Goal: Information Seeking & Learning: Learn about a topic

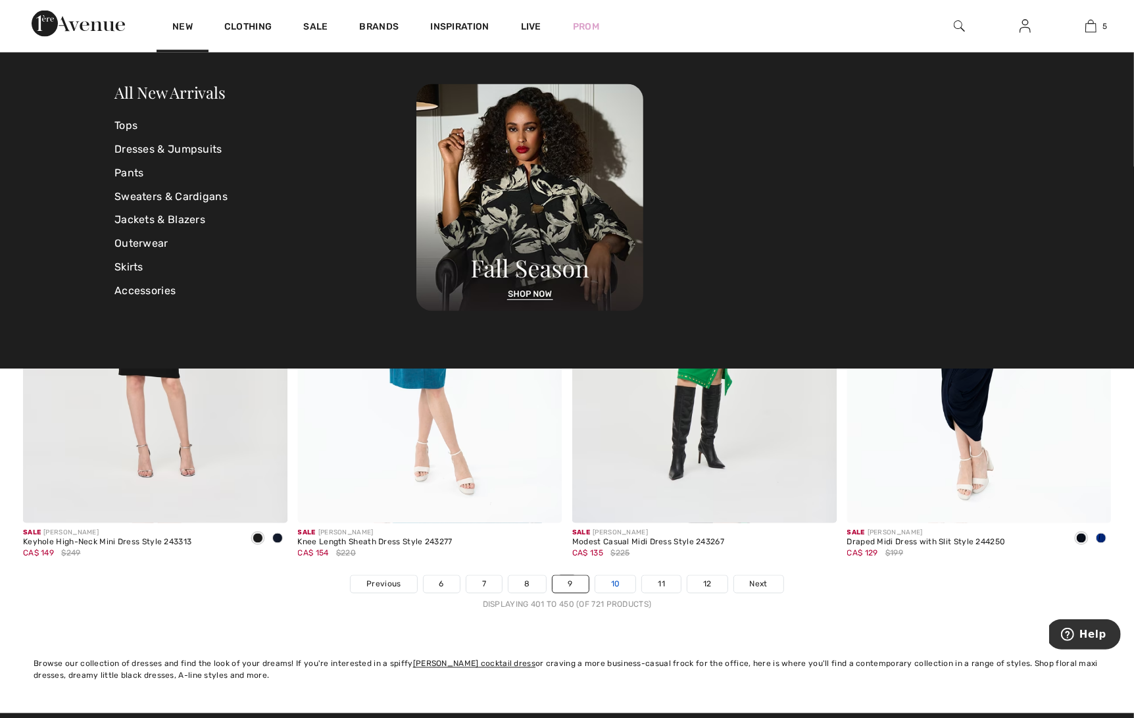
click at [611, 580] on link "10" at bounding box center [615, 584] width 41 height 17
click at [614, 584] on link "10" at bounding box center [615, 584] width 41 height 17
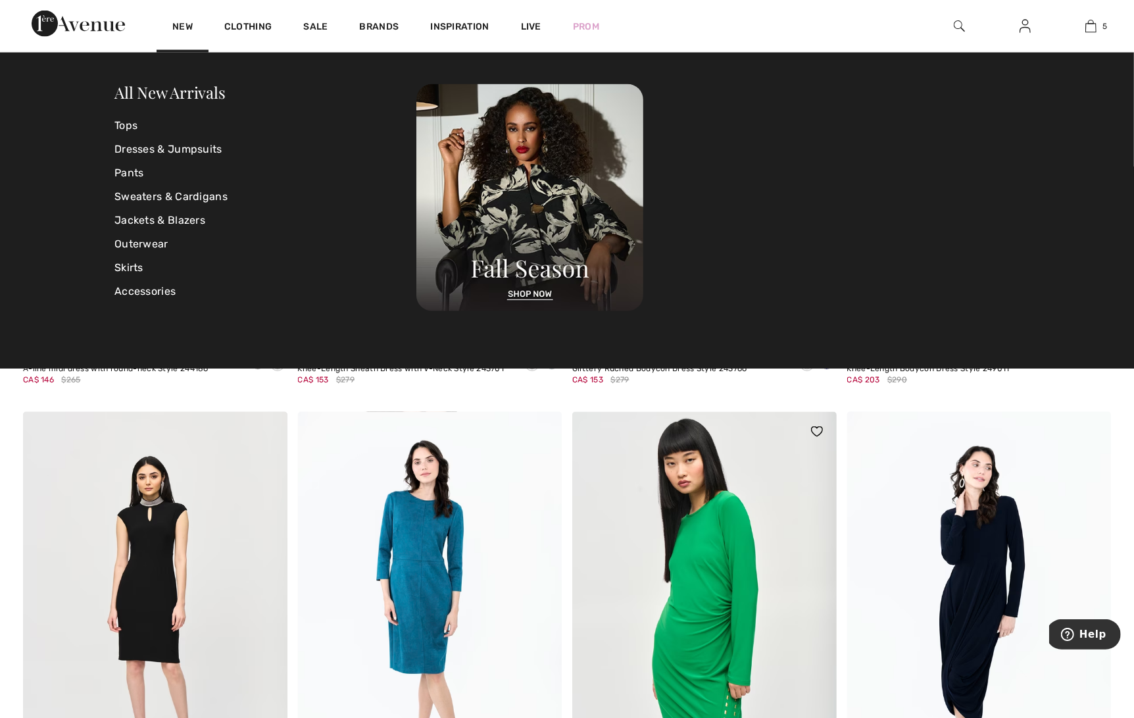
scroll to position [6308, 0]
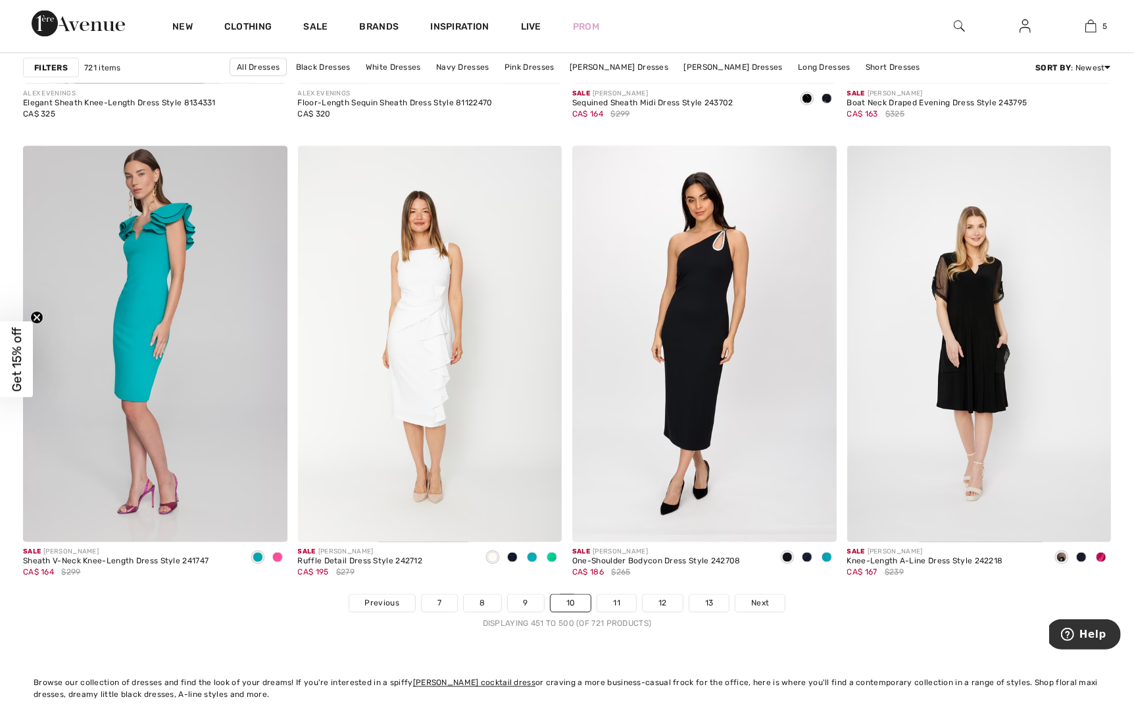
scroll to position [6572, 0]
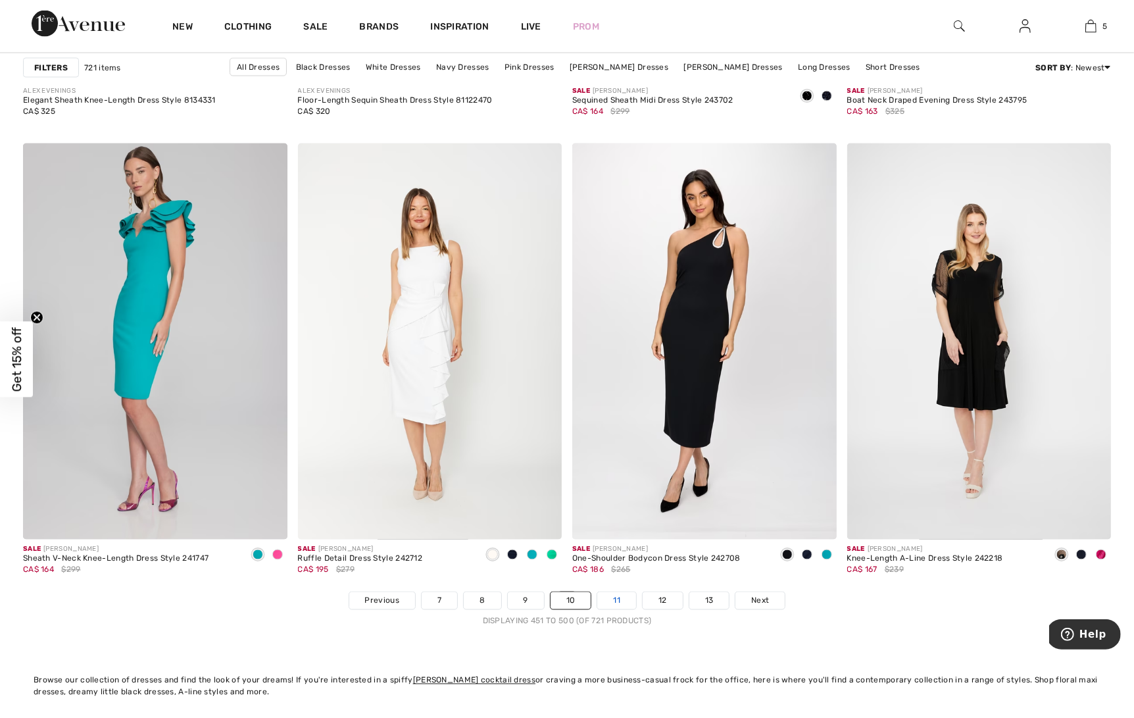
click at [614, 597] on link "11" at bounding box center [616, 600] width 39 height 17
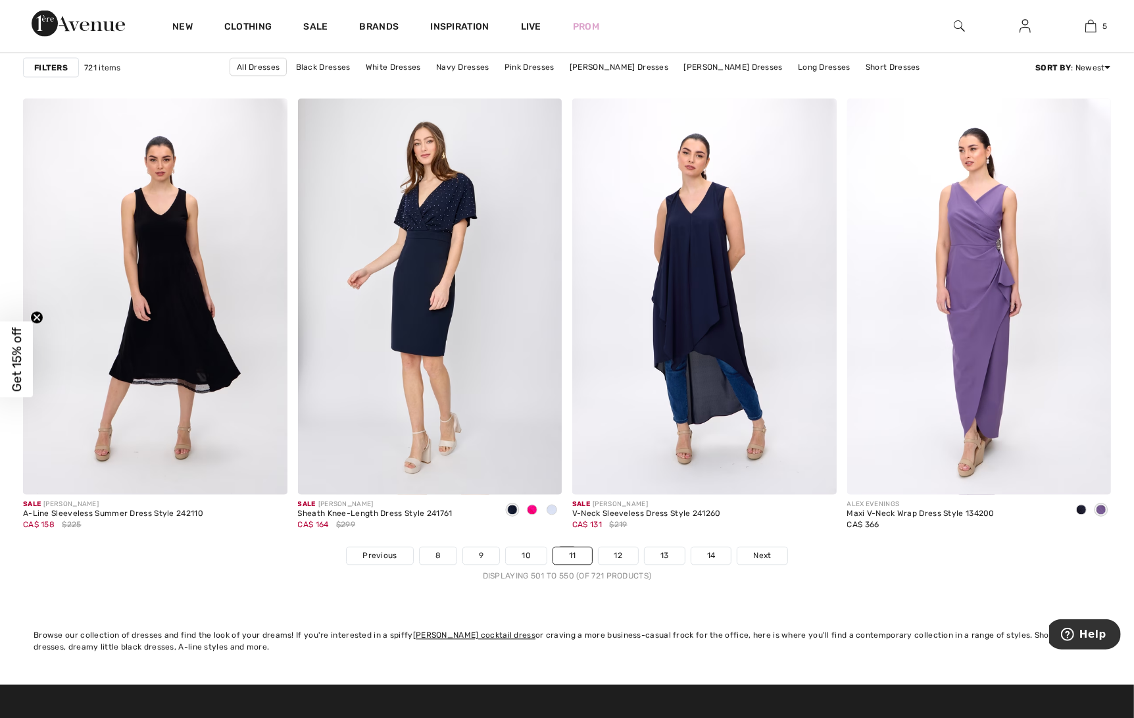
scroll to position [6661, 0]
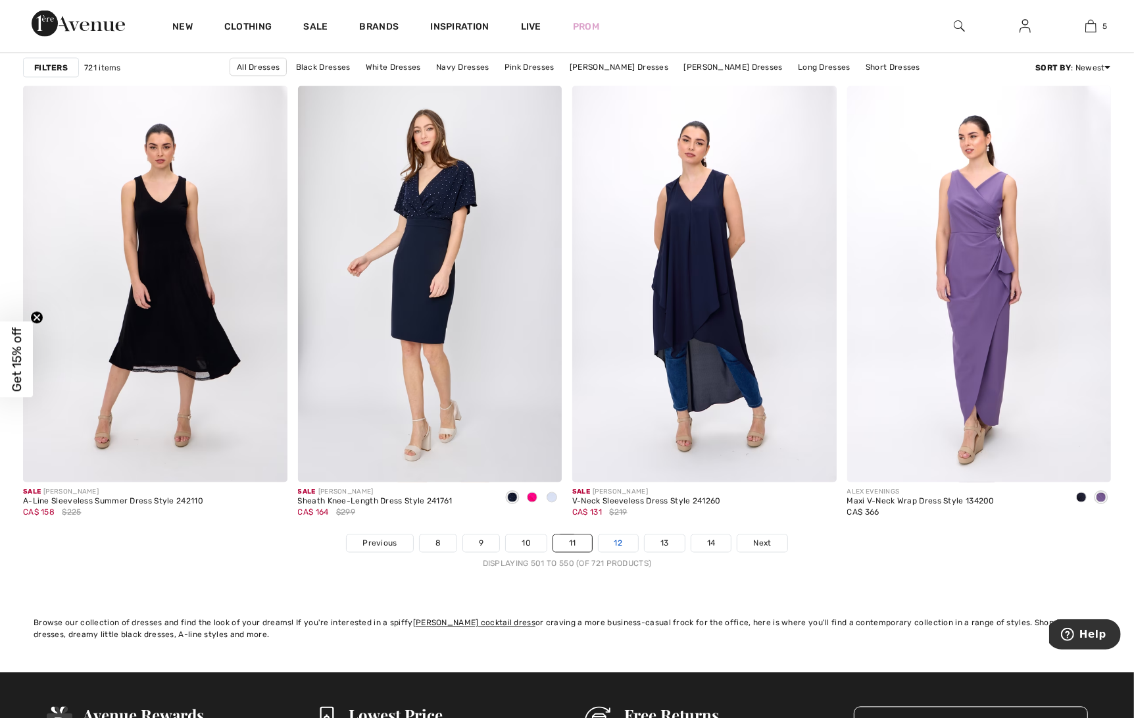
click at [626, 535] on link "12" at bounding box center [619, 543] width 40 height 17
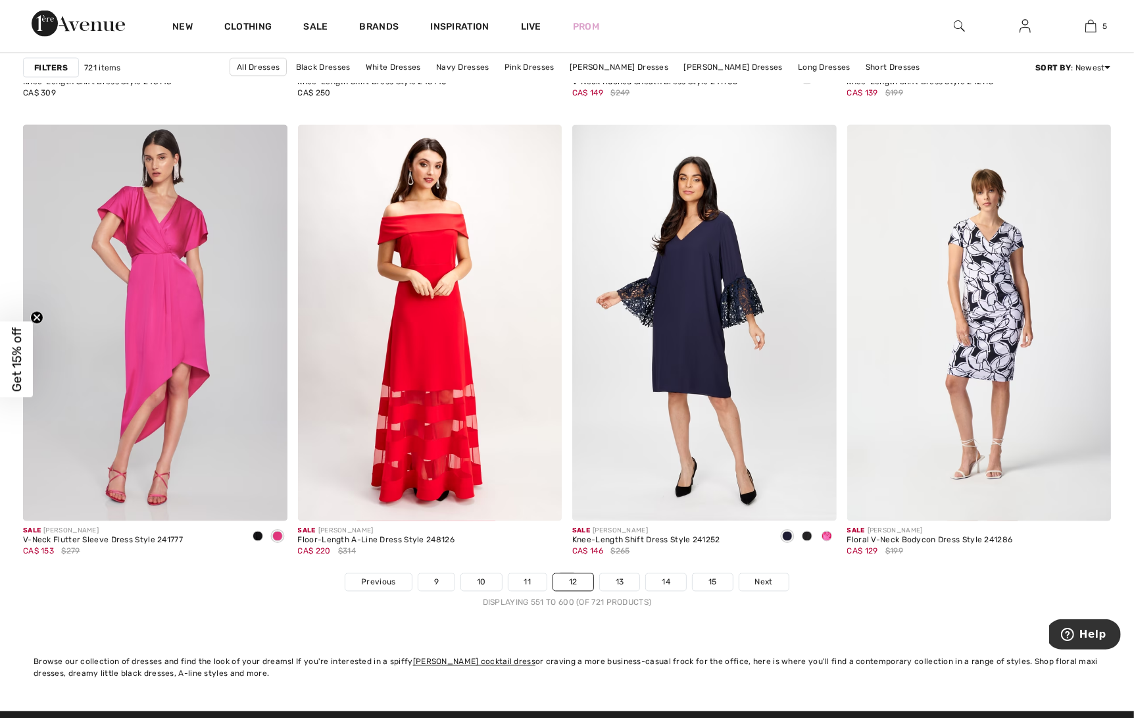
scroll to position [6593, 0]
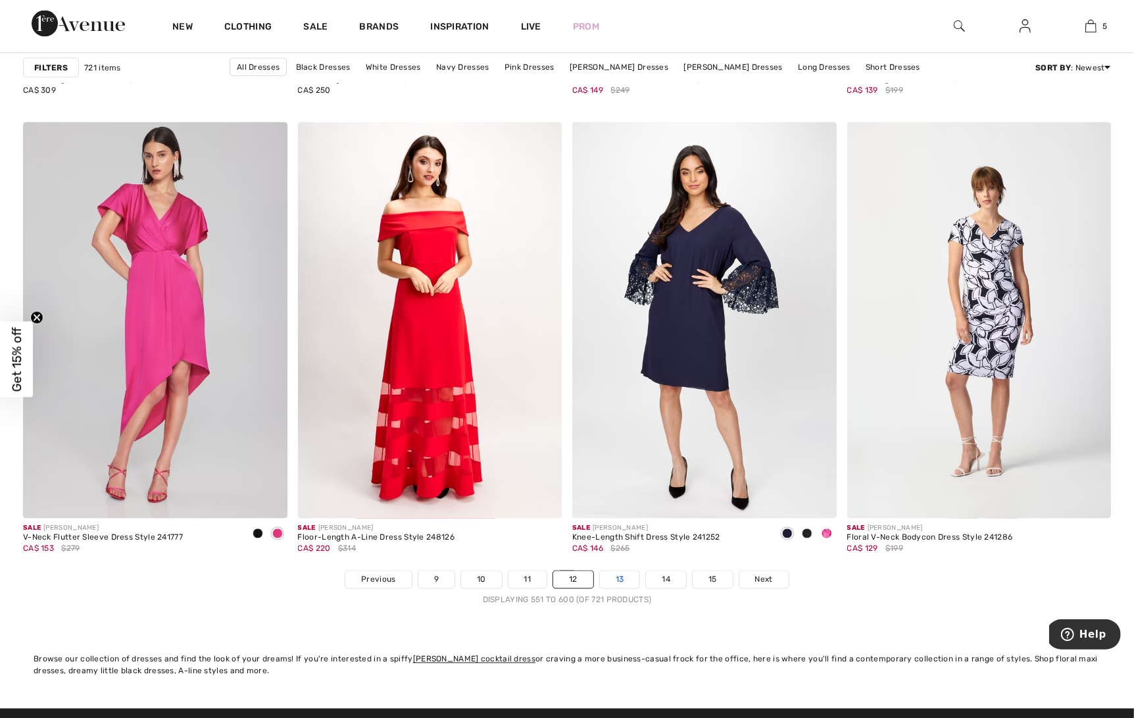
click at [628, 581] on link "13" at bounding box center [620, 579] width 40 height 17
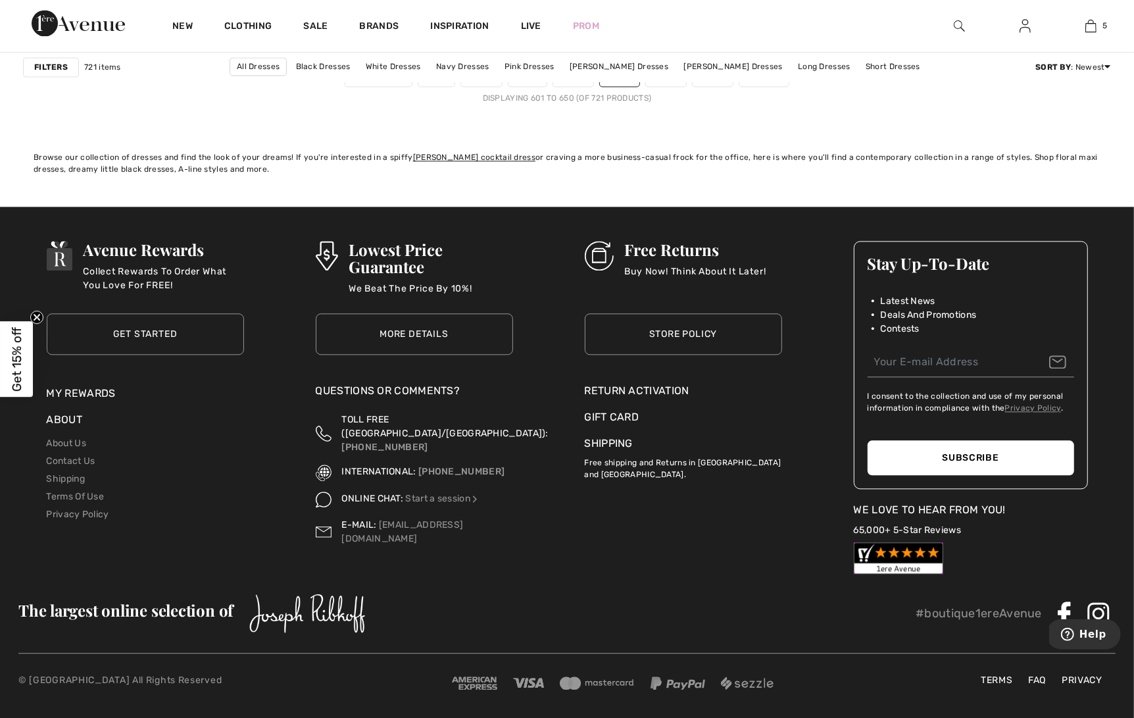
scroll to position [7095, 0]
